Goal: Task Accomplishment & Management: Manage account settings

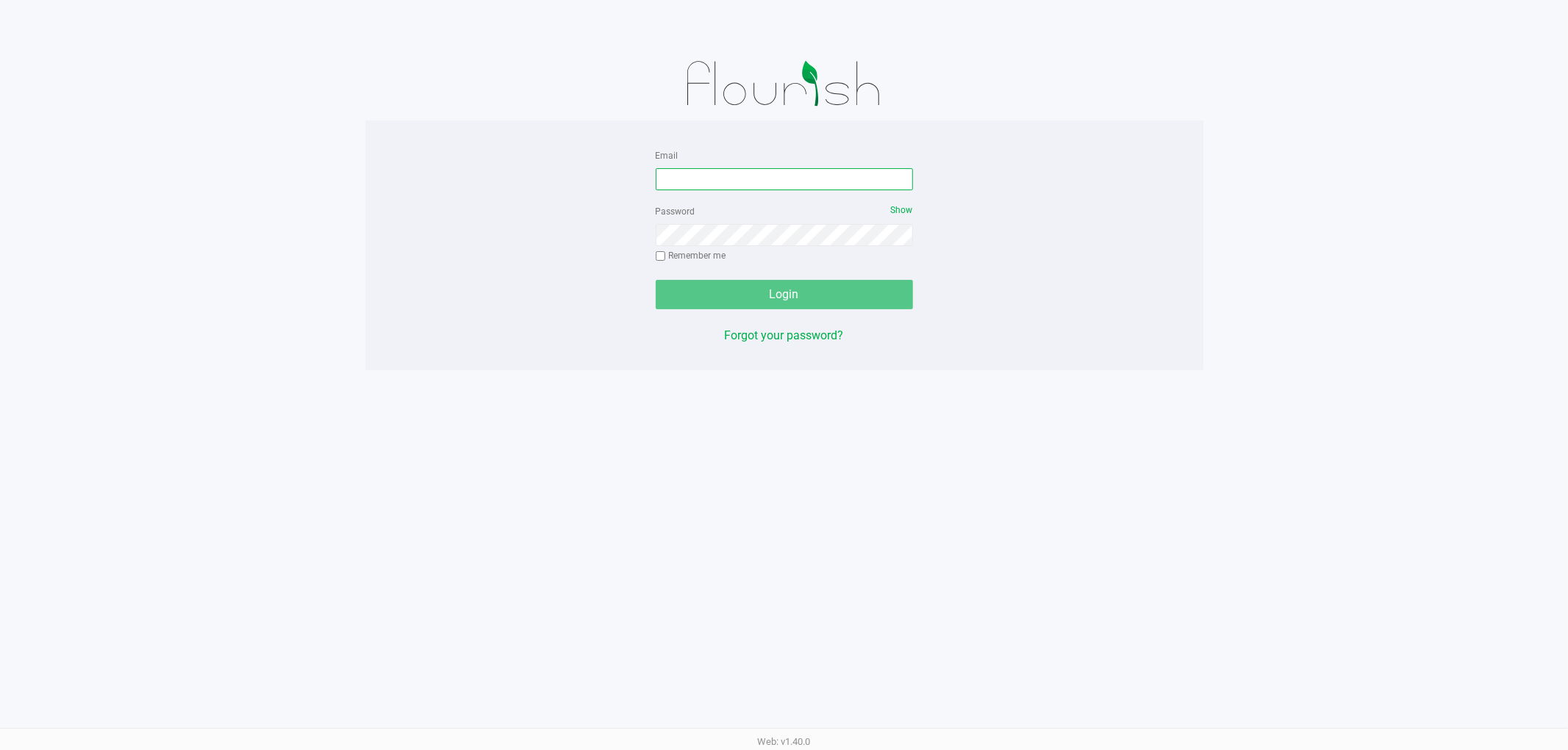
click at [736, 185] on input "Email" at bounding box center [784, 179] width 257 height 22
type input "ageraci@liveparallel.com"
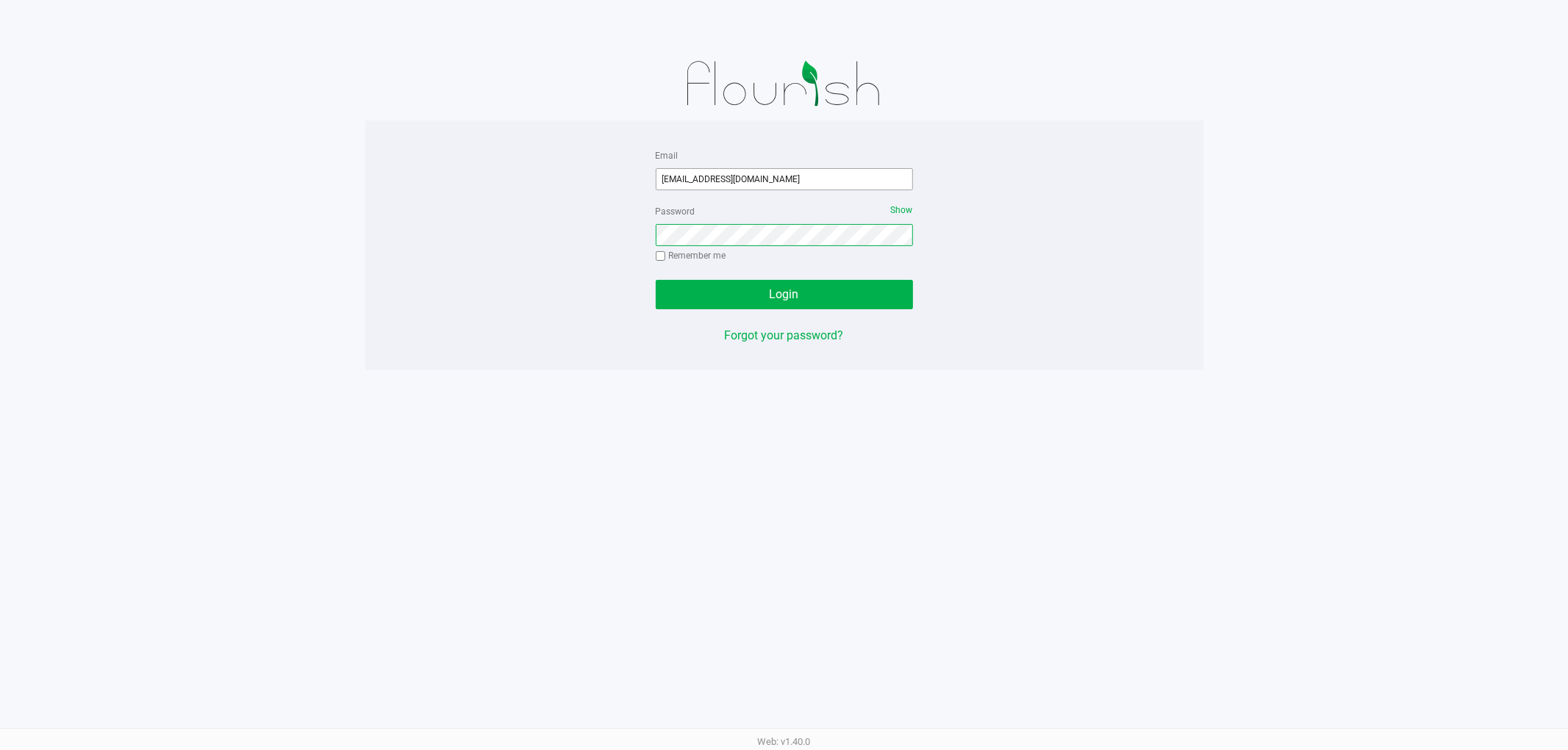
click at [655, 280] on button "Login" at bounding box center [784, 294] width 257 height 29
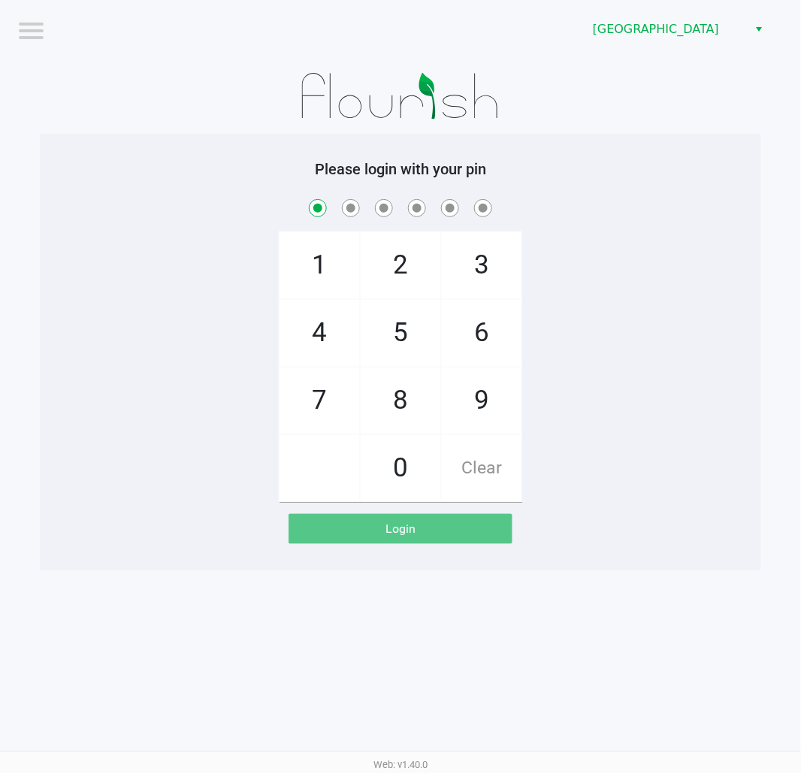
checkbox input "true"
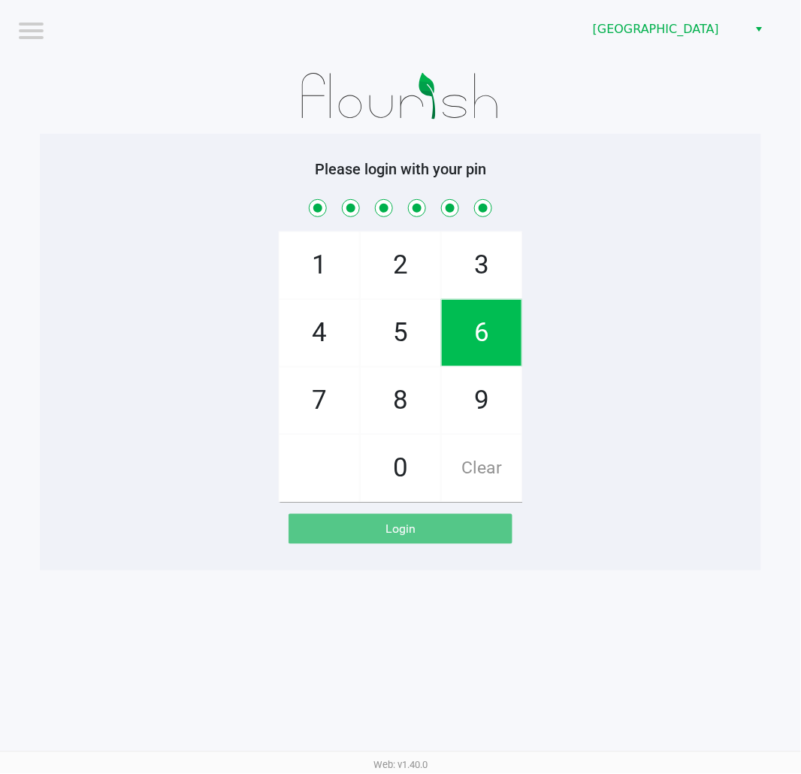
checkbox input "true"
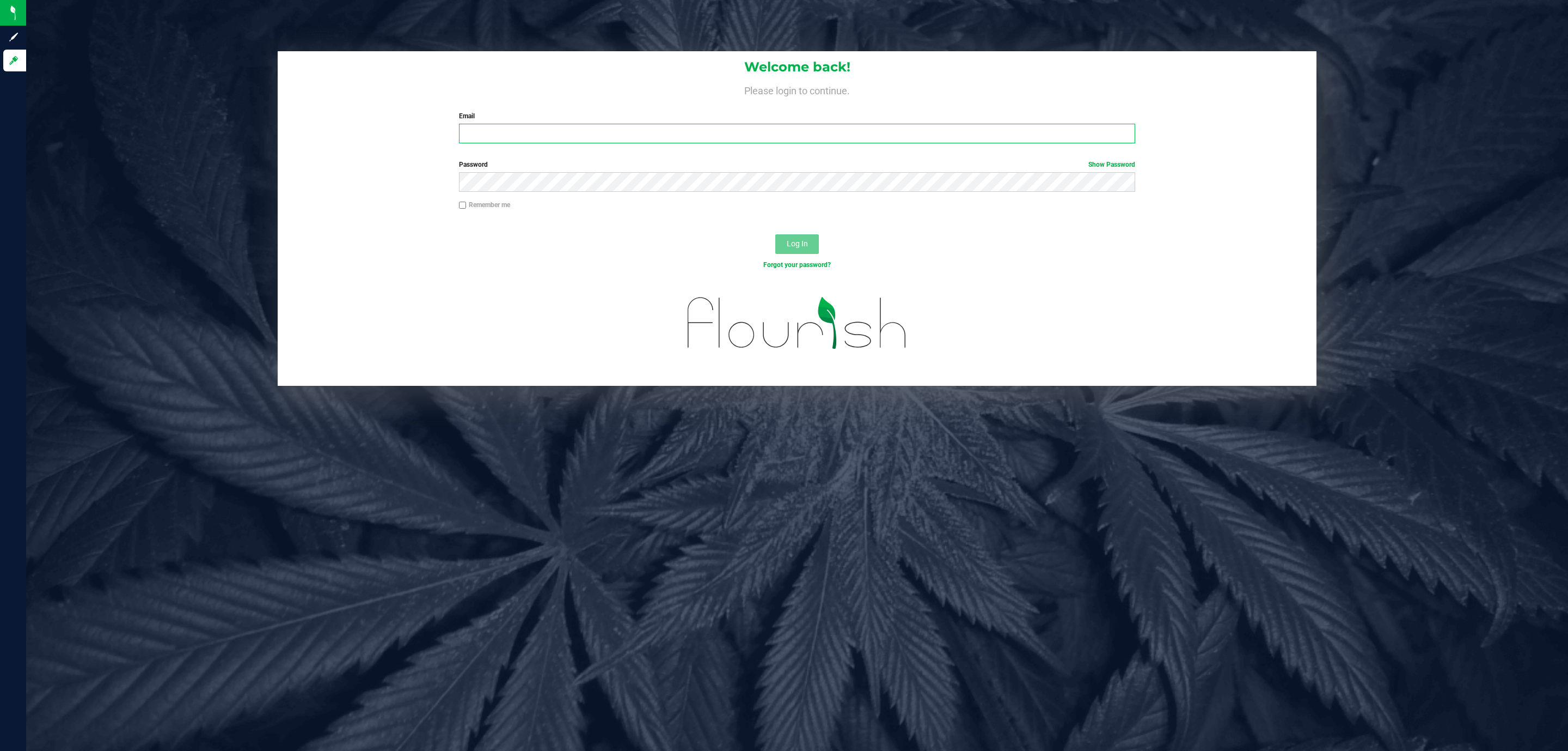
click at [620, 131] on input "Email" at bounding box center [797, 133] width 676 height 20
type input "[EMAIL_ADDRESS][DOMAIN_NAME]"
click at [775, 234] on button "Log In" at bounding box center [797, 244] width 43 height 20
